Goal: Information Seeking & Learning: Find specific fact

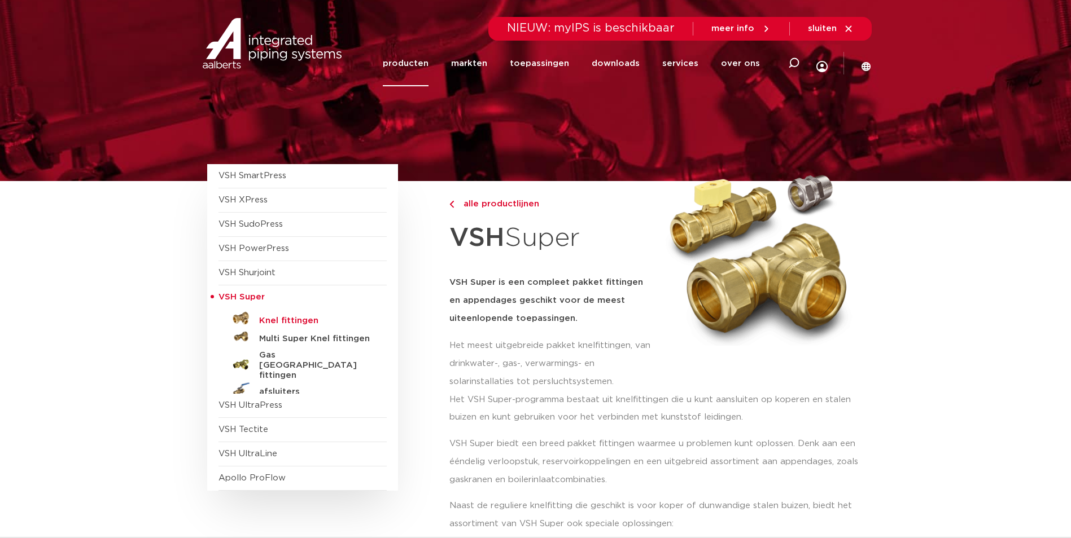
click at [287, 316] on h5 "Knel fittingen" at bounding box center [315, 321] width 112 height 10
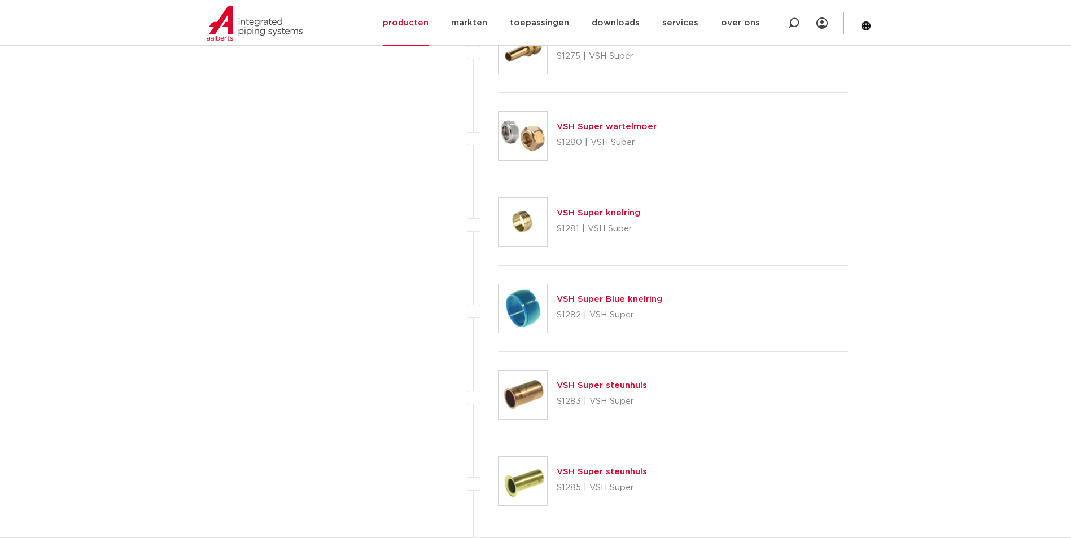
scroll to position [3894, 0]
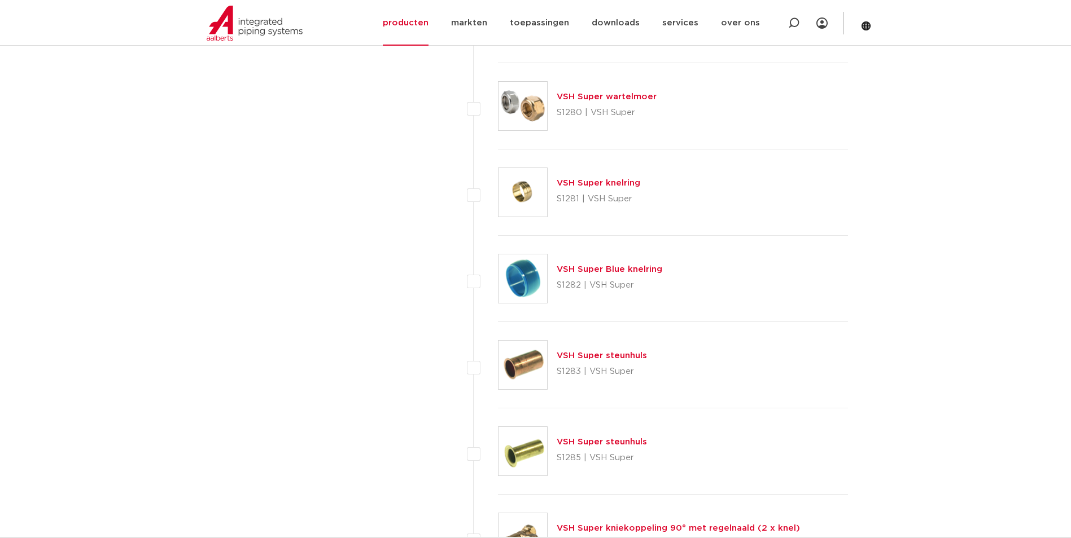
click at [507, 275] on img at bounding box center [522, 279] width 49 height 49
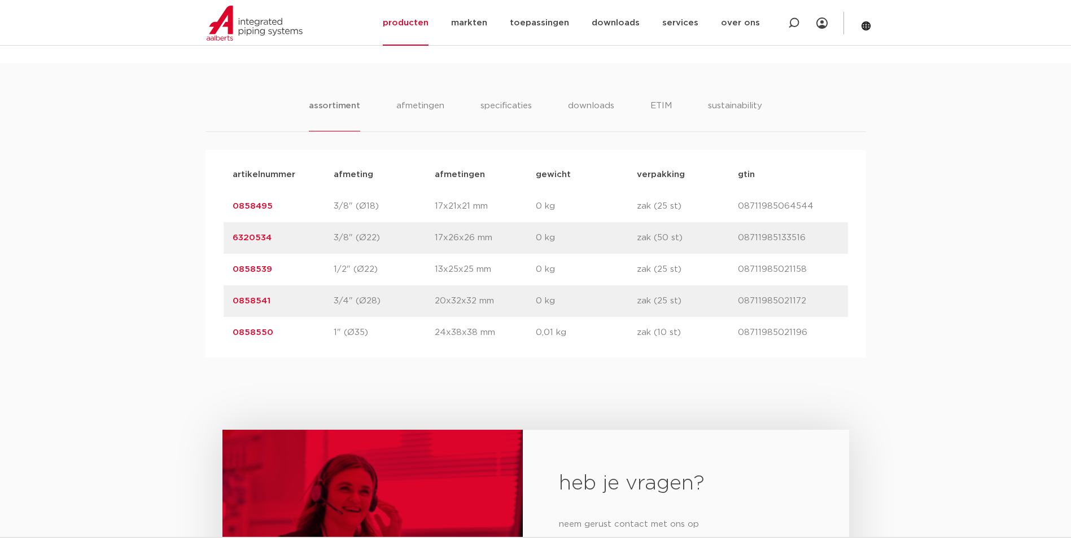
scroll to position [621, 0]
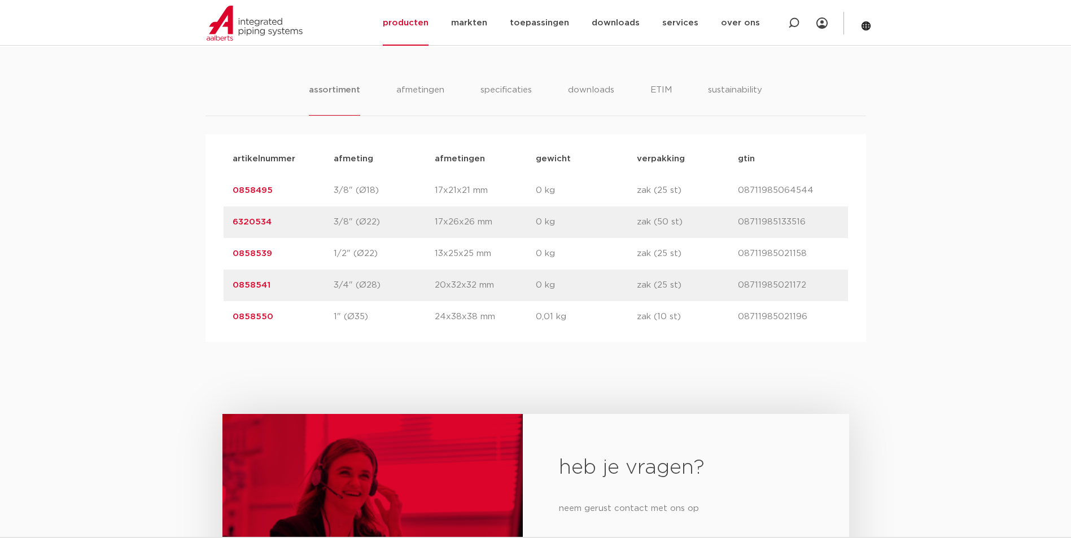
drag, startPoint x: 328, startPoint y: 317, endPoint x: 264, endPoint y: 328, distance: 64.8
click at [264, 328] on div "artikelnummer 0858550 afmeting 1" (Ø35) afmetingen 24x38x38 mm gewicht 0,01 kg …" at bounding box center [535, 317] width 624 height 32
drag, startPoint x: 264, startPoint y: 328, endPoint x: 308, endPoint y: 336, distance: 44.6
click at [308, 336] on div "artikelnummer afmeting afmetingen gewicht verpakking gtin artikelnummer 0858495…" at bounding box center [535, 238] width 660 height 208
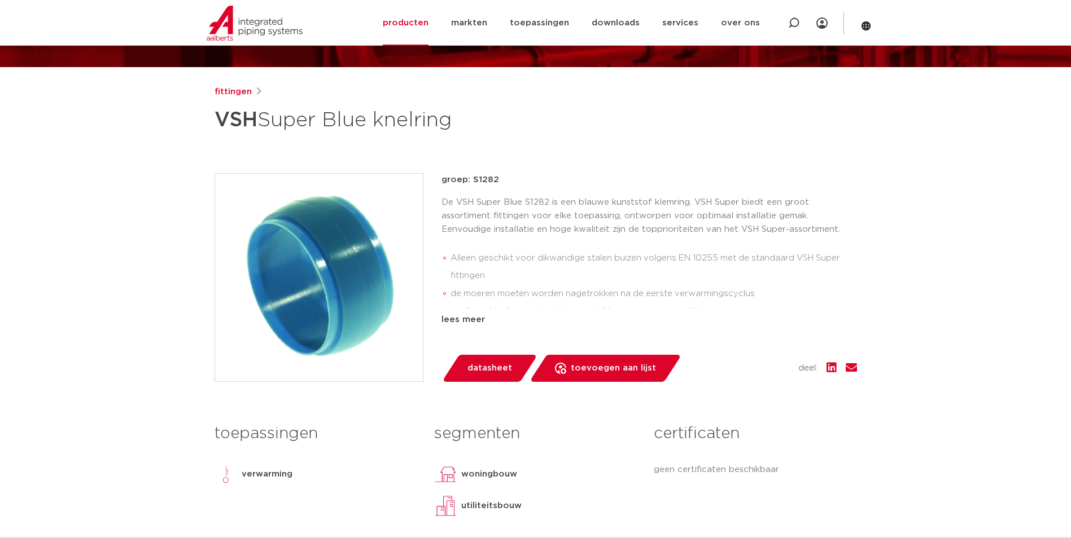
scroll to position [113, 0]
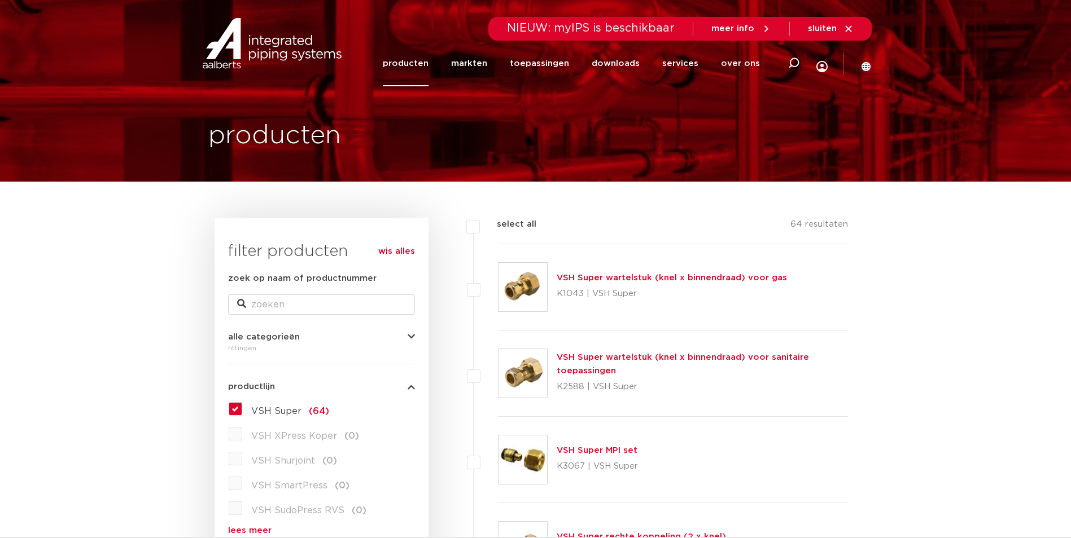
scroll to position [282, 0]
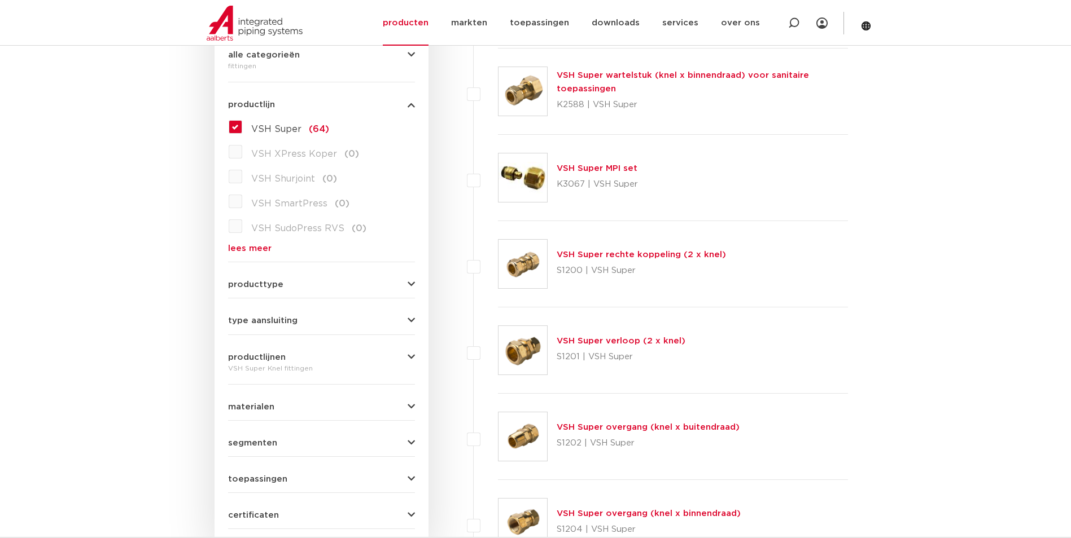
click at [242, 132] on label "VSH Super (64)" at bounding box center [285, 127] width 87 height 18
click at [0, 0] on input "VSH Super (64)" at bounding box center [0, 0] width 0 height 0
click at [242, 124] on label "VSH Super (64)" at bounding box center [285, 127] width 87 height 18
click at [0, 0] on input "VSH Super (64)" at bounding box center [0, 0] width 0 height 0
click at [411, 290] on form "zoek op naam of productnummer alle categorieën fittingen fittingen afsluiters b…" at bounding box center [321, 260] width 187 height 540
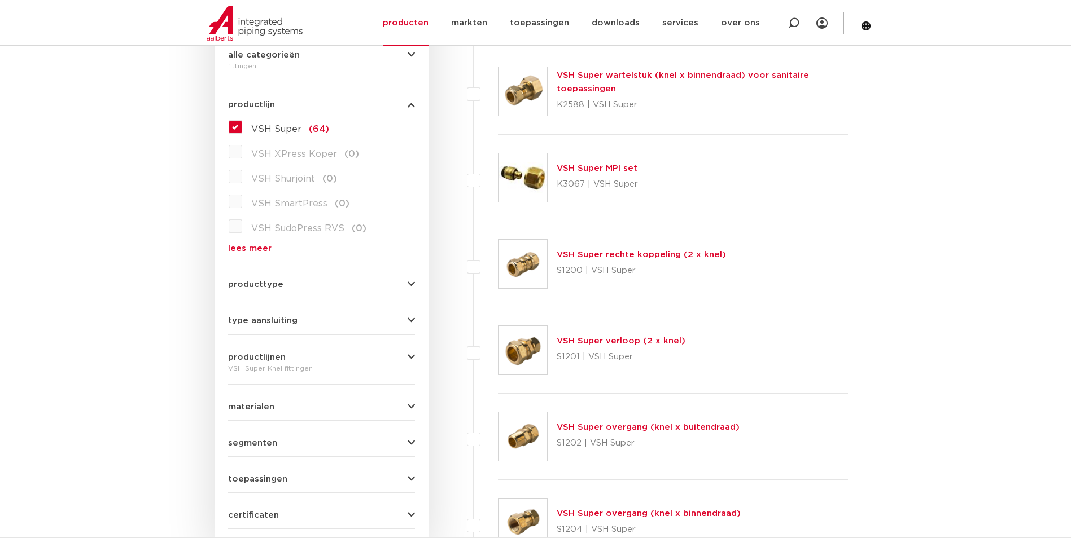
click at [411, 286] on icon "button" at bounding box center [410, 284] width 7 height 8
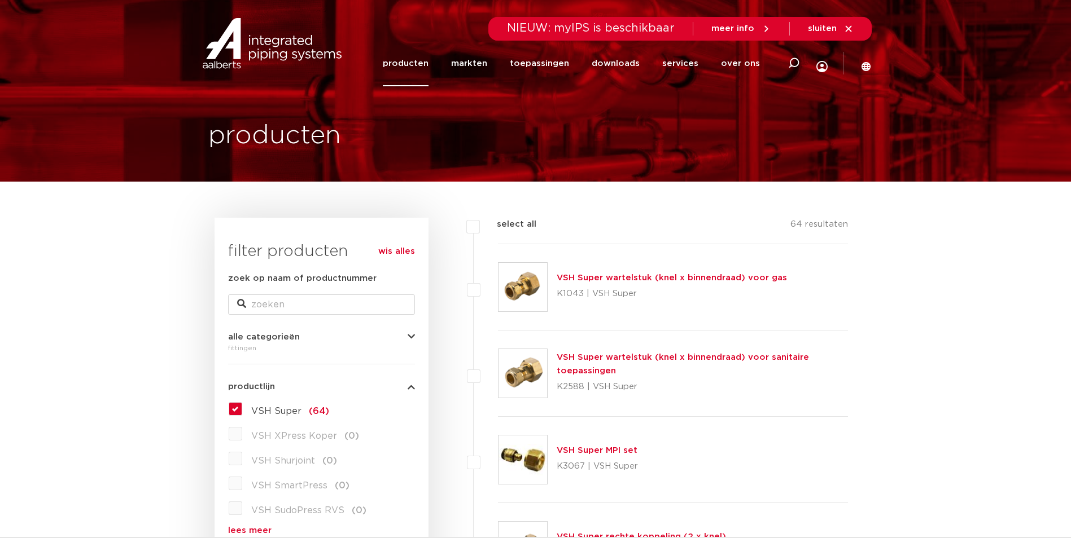
click at [405, 253] on link "wis alles" at bounding box center [396, 252] width 37 height 14
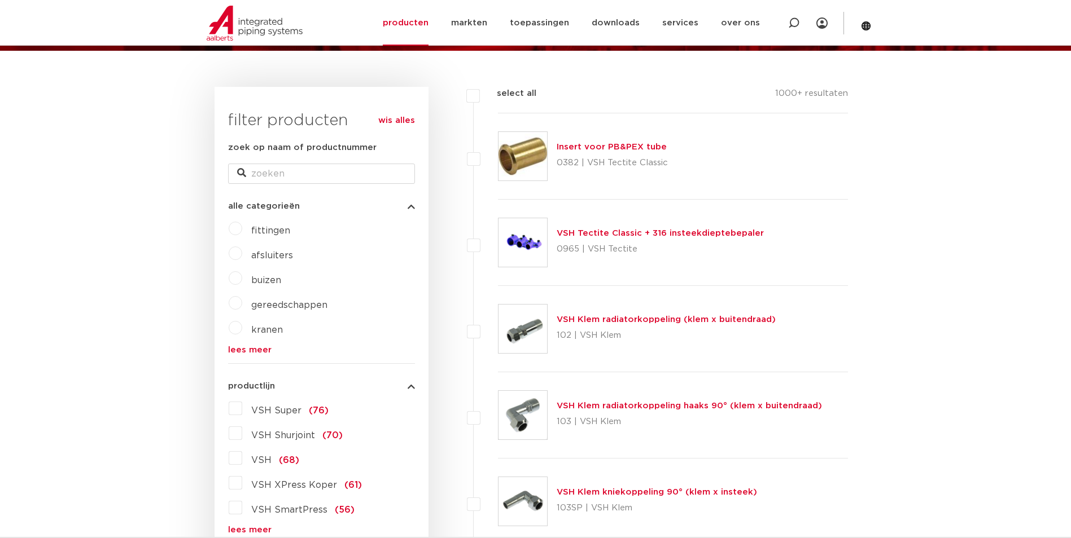
scroll to position [226, 0]
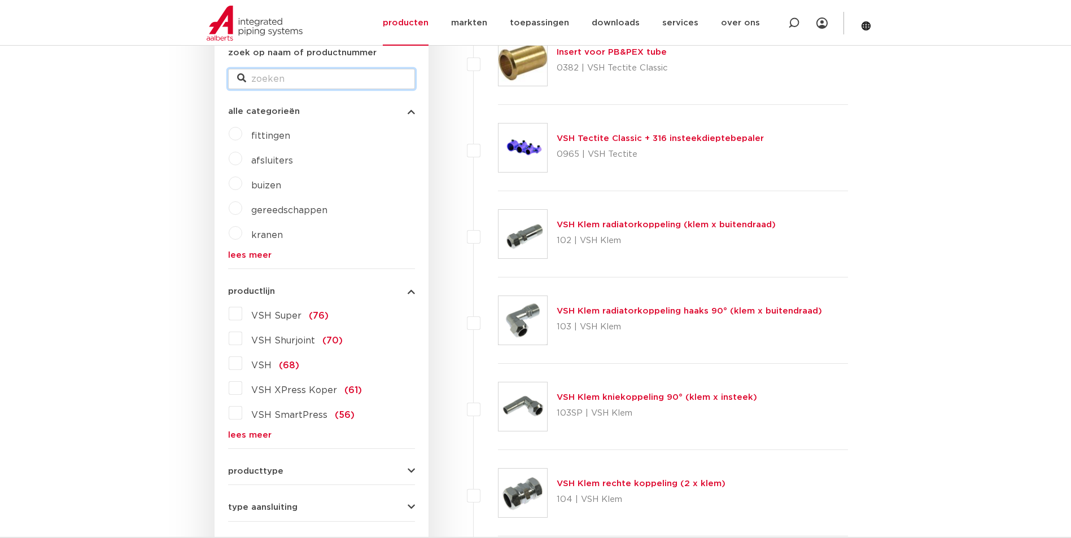
click at [271, 70] on input "zoek op naam of productnummer" at bounding box center [321, 79] width 187 height 20
type input "klem 42"
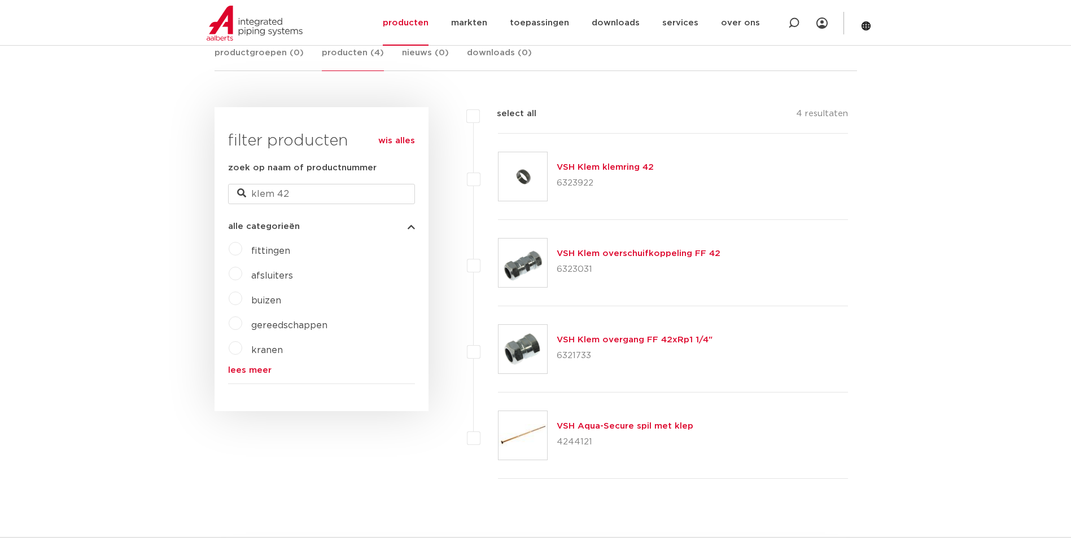
click at [619, 340] on link "VSH Klem overgang FF 42xRp1 1/4"" at bounding box center [634, 340] width 156 height 8
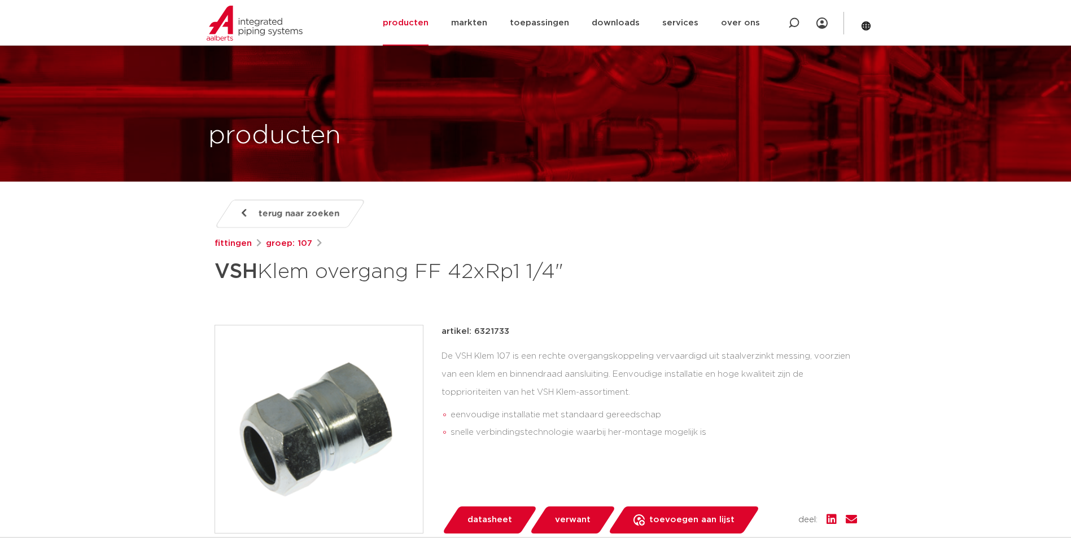
scroll to position [169, 0]
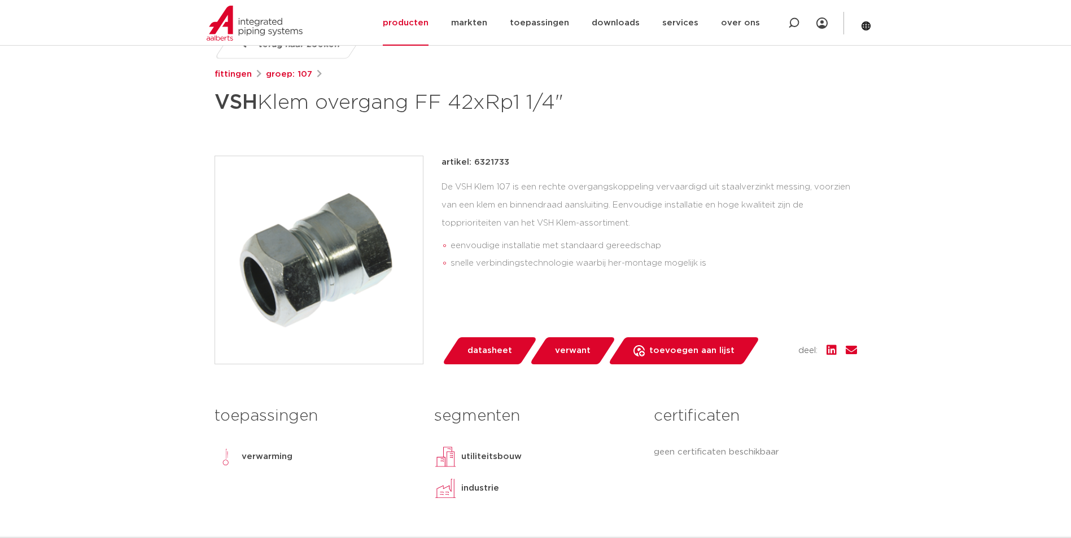
drag, startPoint x: 472, startPoint y: 161, endPoint x: 507, endPoint y: 161, distance: 35.6
click at [507, 161] on div "artikel: 6321733" at bounding box center [648, 163] width 415 height 14
drag, startPoint x: 494, startPoint y: 163, endPoint x: 479, endPoint y: 151, distance: 19.0
click at [479, 151] on div "terug naar zoeken [GEOGRAPHIC_DATA] groep: 107 VSH Klem overgang FF 42xRp1 1/4"" at bounding box center [535, 283] width 660 height 506
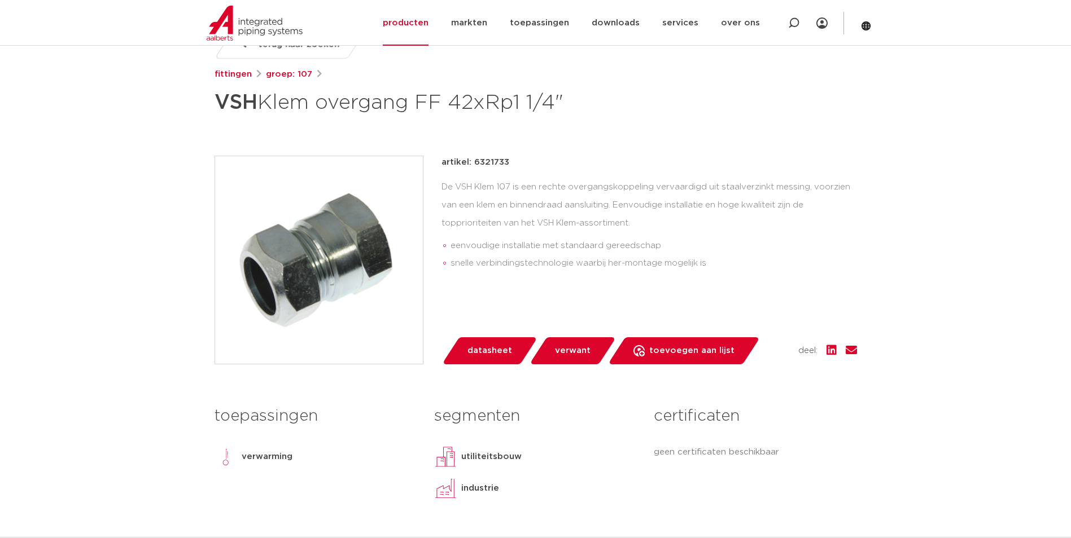
drag, startPoint x: 475, startPoint y: 160, endPoint x: 507, endPoint y: 160, distance: 32.7
click at [507, 160] on div "artikel: 6321733" at bounding box center [648, 163] width 415 height 14
drag, startPoint x: 507, startPoint y: 160, endPoint x: 490, endPoint y: 163, distance: 17.7
copy p "6321733"
click at [806, 71] on div "fittingen groep: 107" at bounding box center [535, 75] width 642 height 14
